Goal: Information Seeking & Learning: Learn about a topic

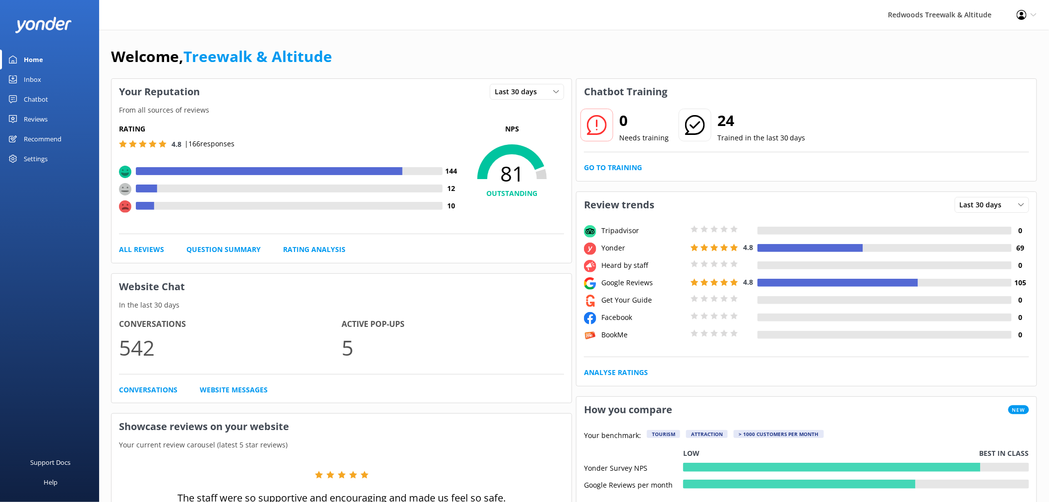
click at [57, 110] on link "Reviews" at bounding box center [49, 119] width 99 height 20
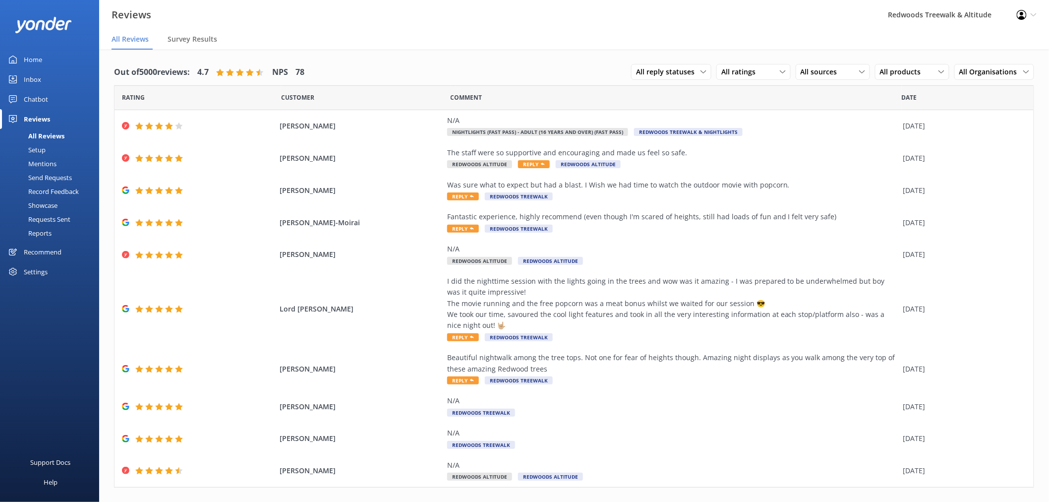
click at [48, 82] on link "Inbox" at bounding box center [49, 79] width 99 height 20
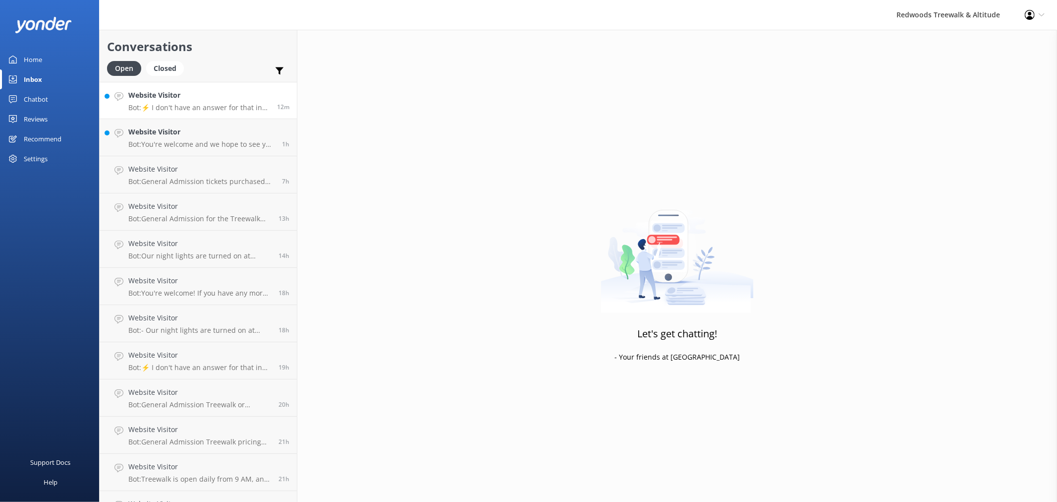
click at [224, 116] on link "Website Visitor Bot: ⚡ I don't have an answer for that in my knowledge base. Pl…" at bounding box center [198, 100] width 197 height 37
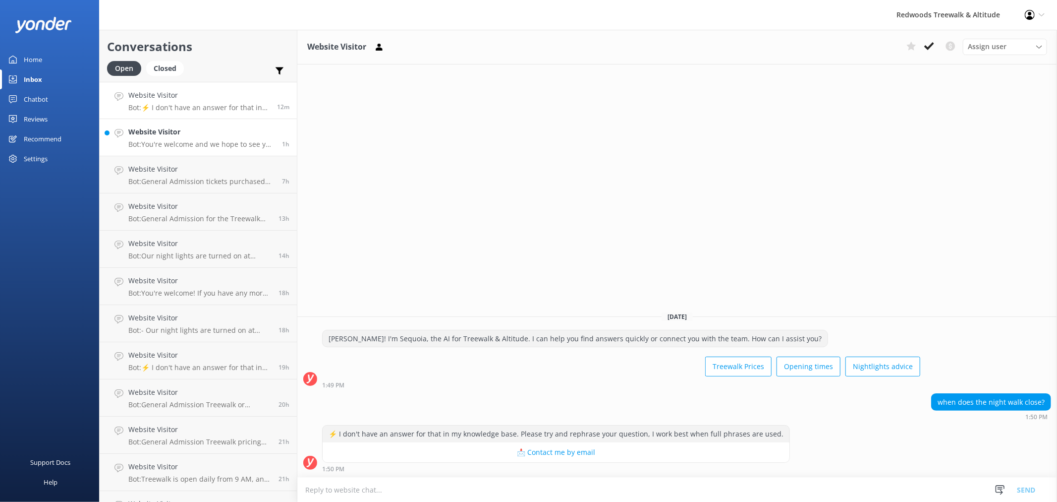
click at [199, 134] on h4 "Website Visitor" at bounding box center [201, 131] width 146 height 11
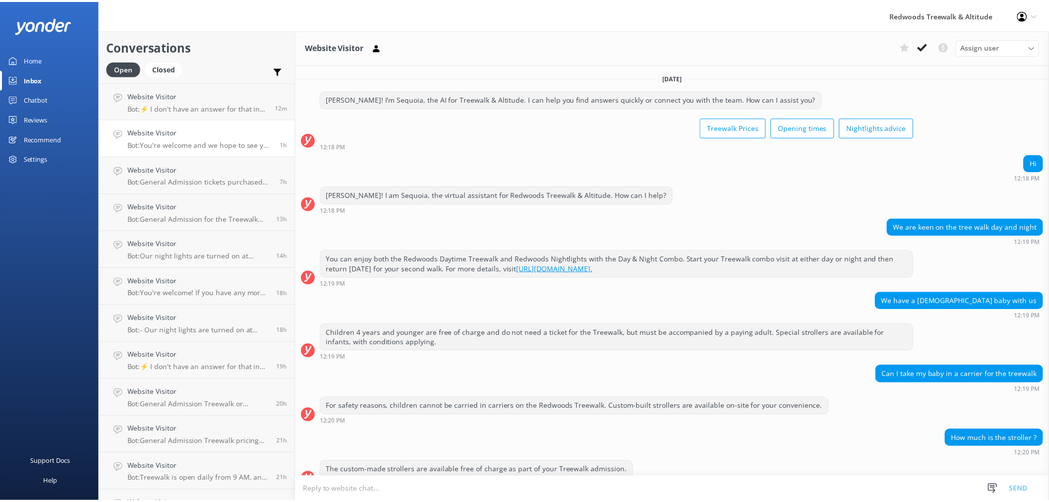
scroll to position [146, 0]
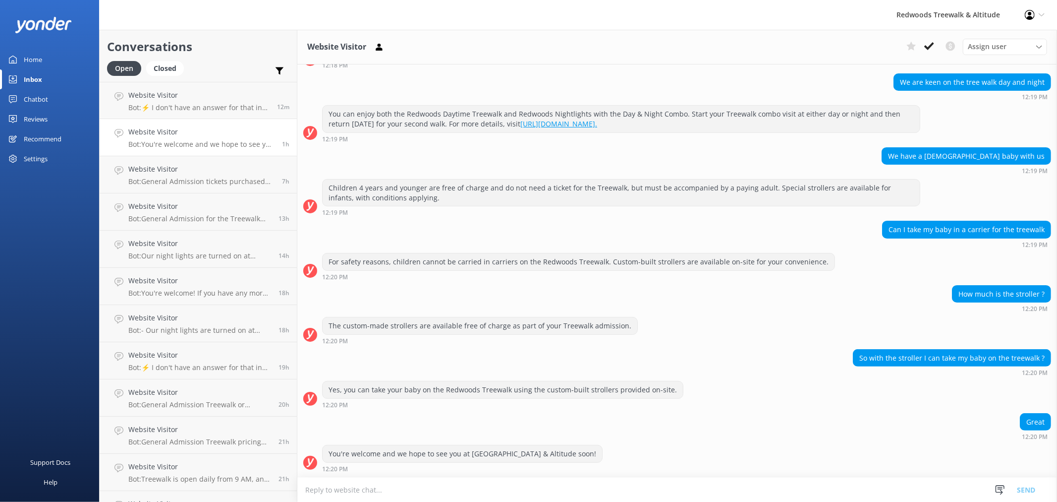
click at [53, 61] on link "Home" at bounding box center [49, 60] width 99 height 20
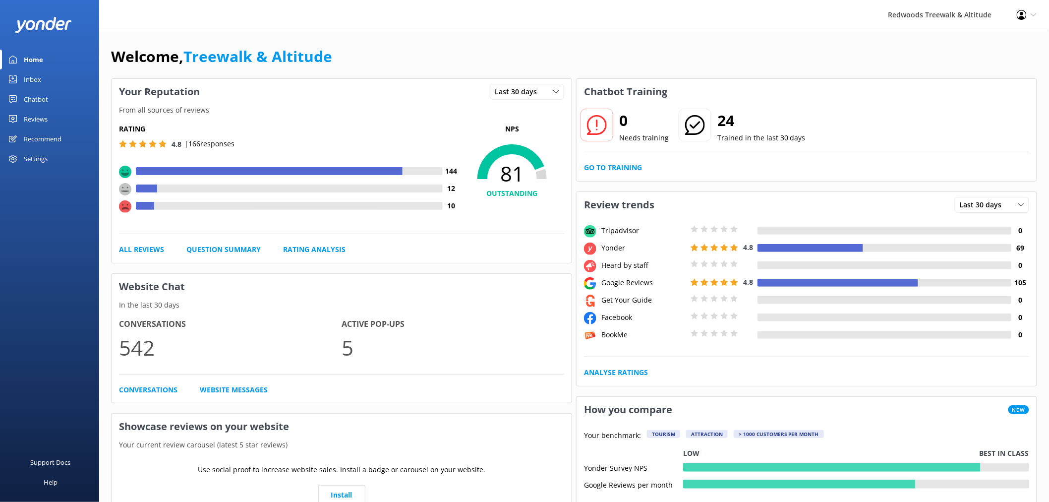
click at [42, 119] on div "Reviews" at bounding box center [36, 119] width 24 height 20
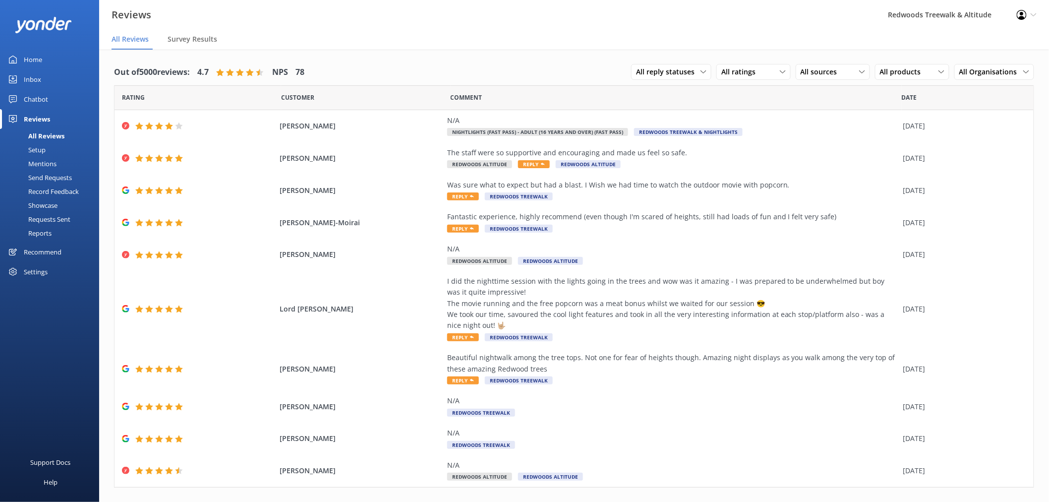
click at [45, 56] on link "Home" at bounding box center [49, 60] width 99 height 20
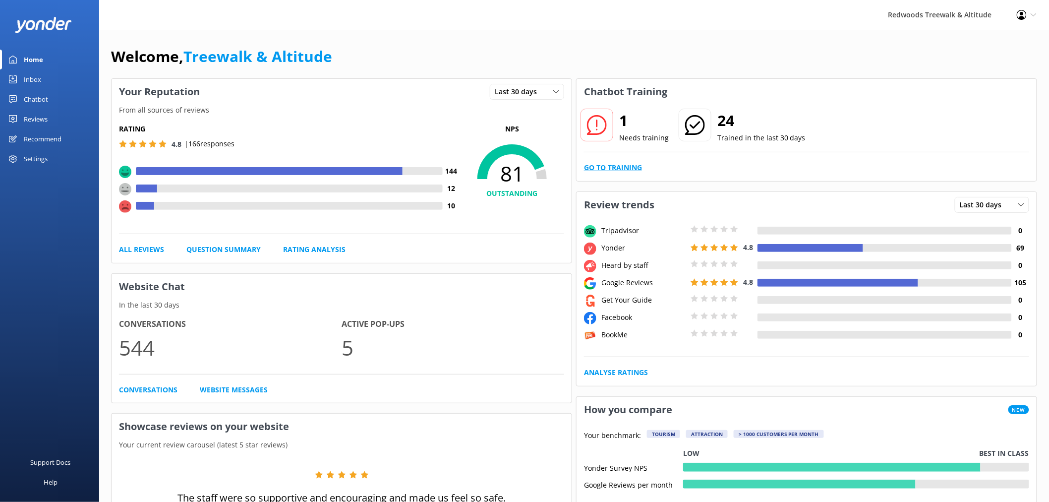
click at [607, 171] on link "Go to Training" at bounding box center [613, 167] width 58 height 11
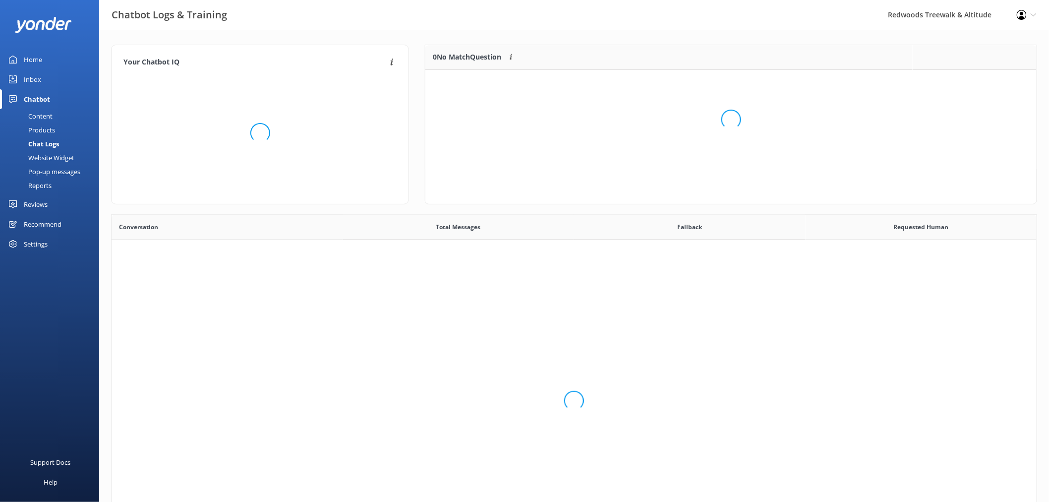
scroll to position [42, 602]
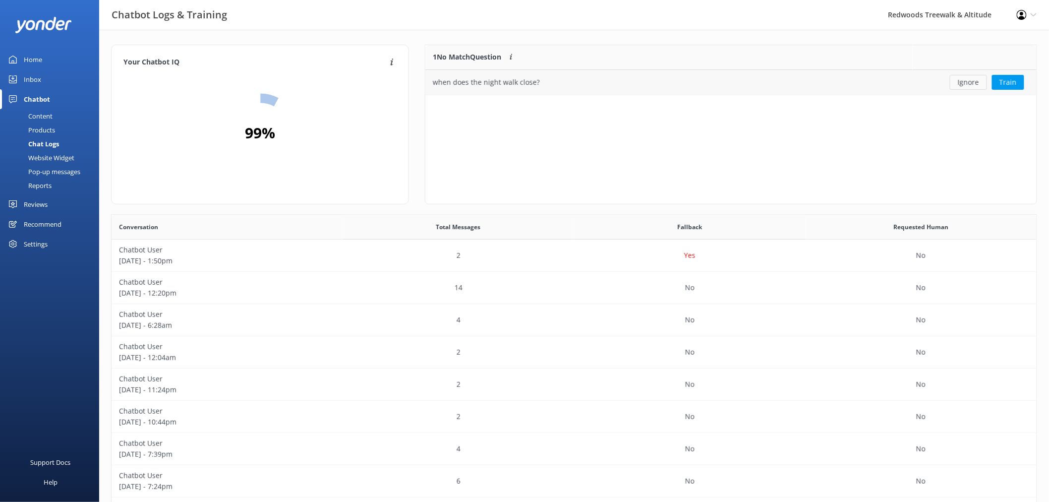
click at [980, 77] on button "Ignore" at bounding box center [968, 82] width 37 height 15
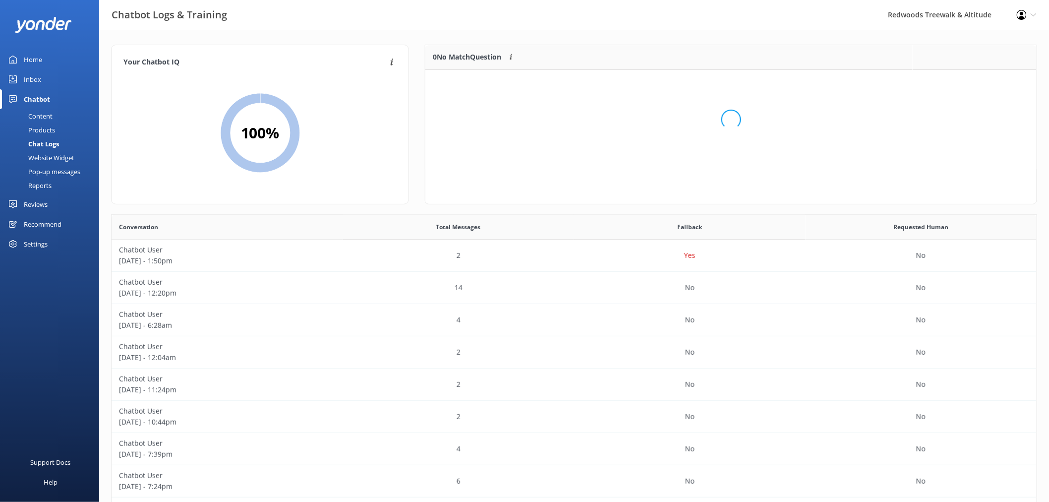
scroll to position [115, 602]
click at [61, 84] on link "Inbox" at bounding box center [49, 79] width 99 height 20
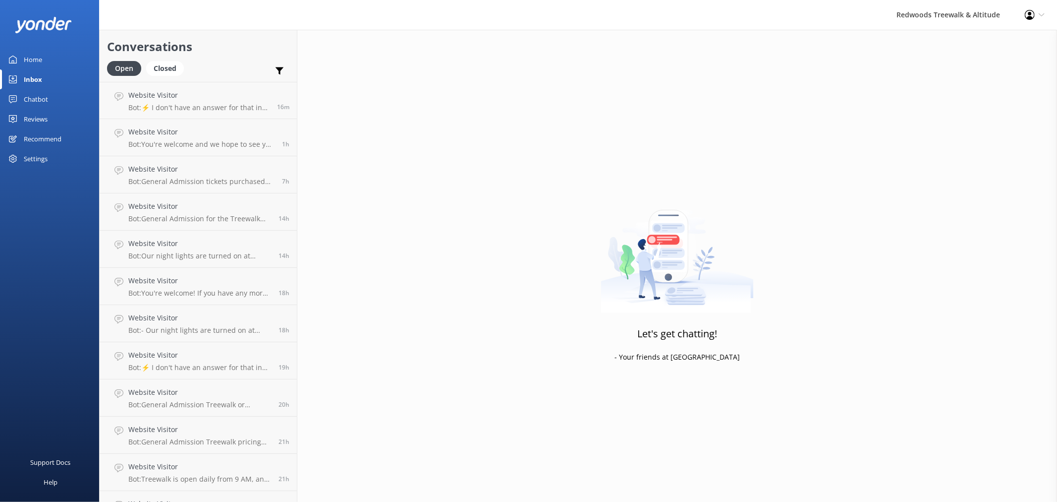
click at [47, 117] on div "Reviews" at bounding box center [36, 119] width 24 height 20
